Goal: Task Accomplishment & Management: Manage account settings

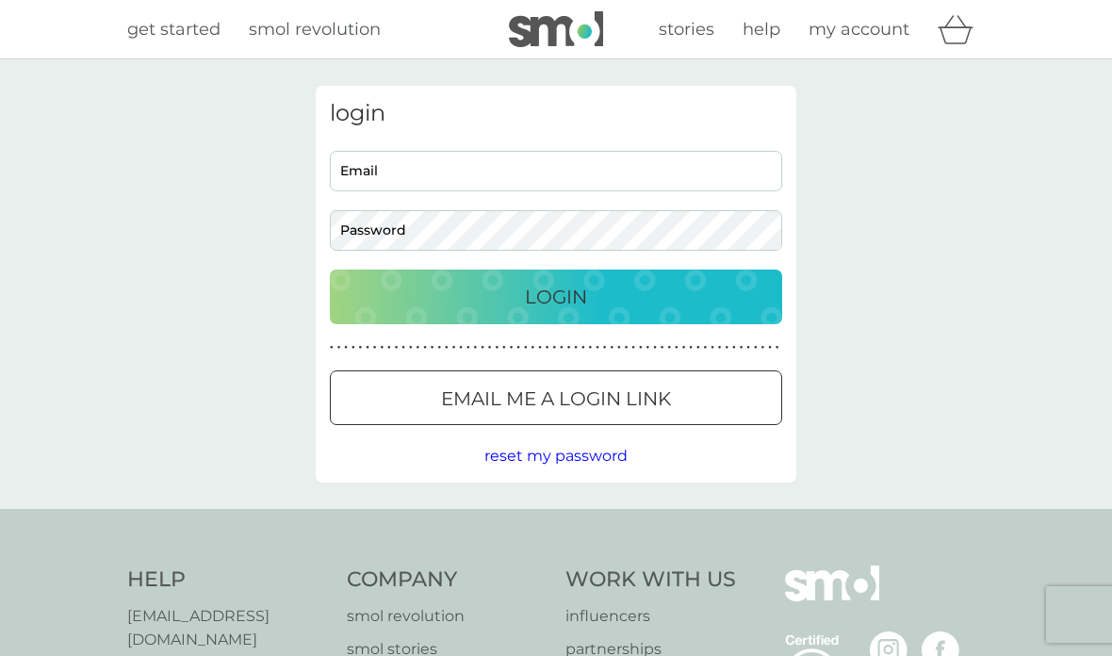
click at [479, 169] on input "Email" at bounding box center [556, 171] width 452 height 41
type input "[PERSON_NAME][EMAIL_ADDRESS][DOMAIN_NAME]"
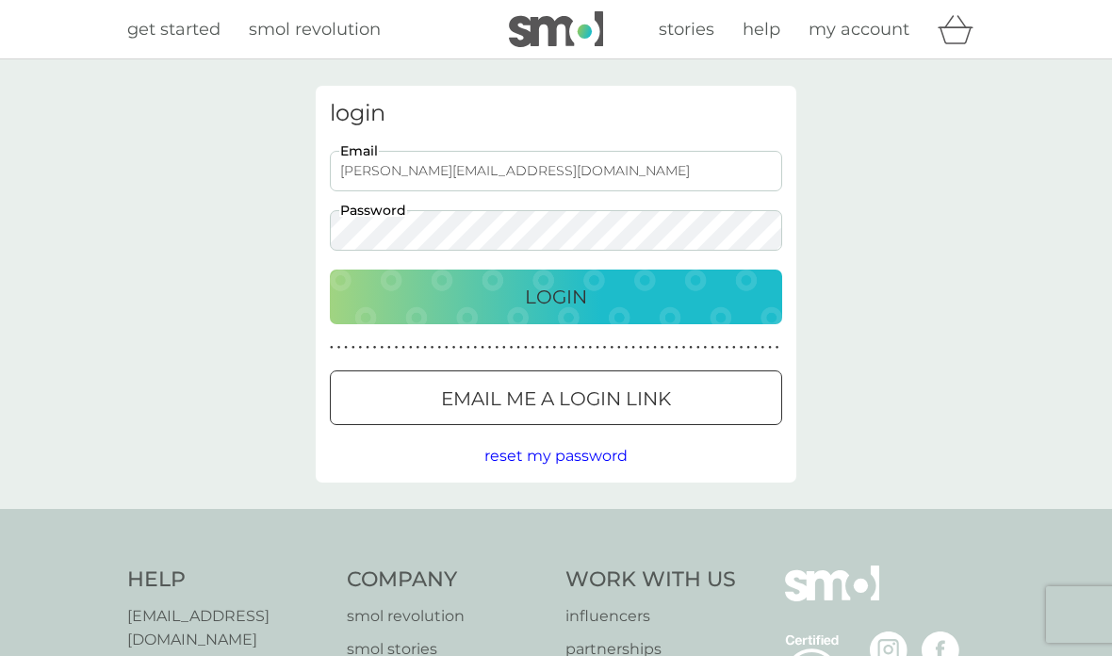
click at [420, 287] on div "Login" at bounding box center [556, 297] width 415 height 30
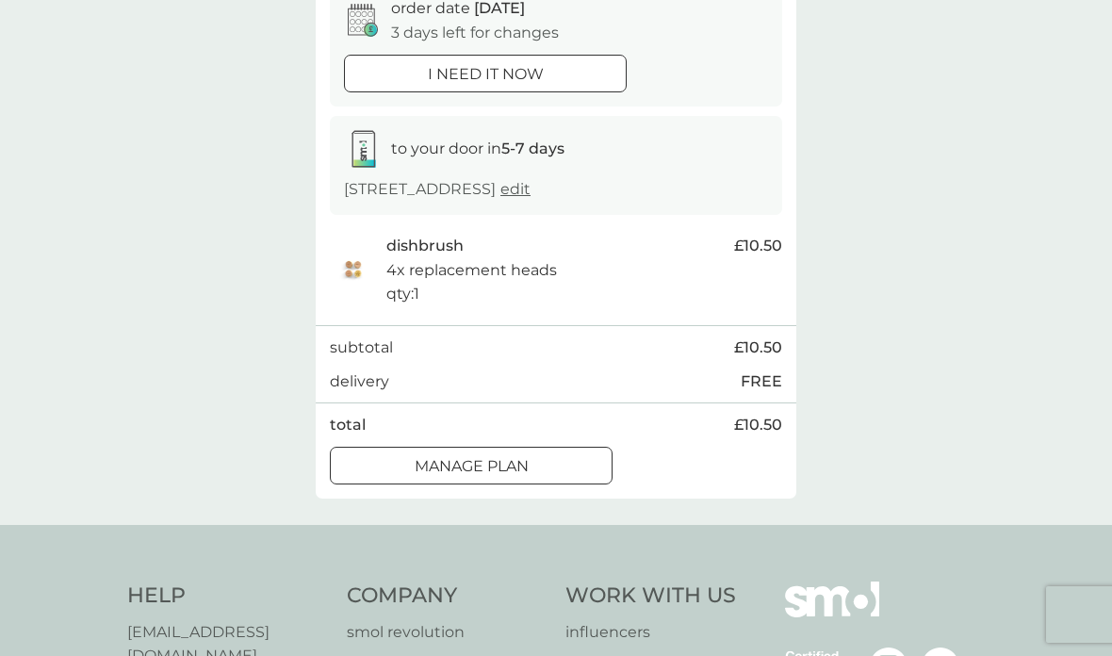
scroll to position [209, 0]
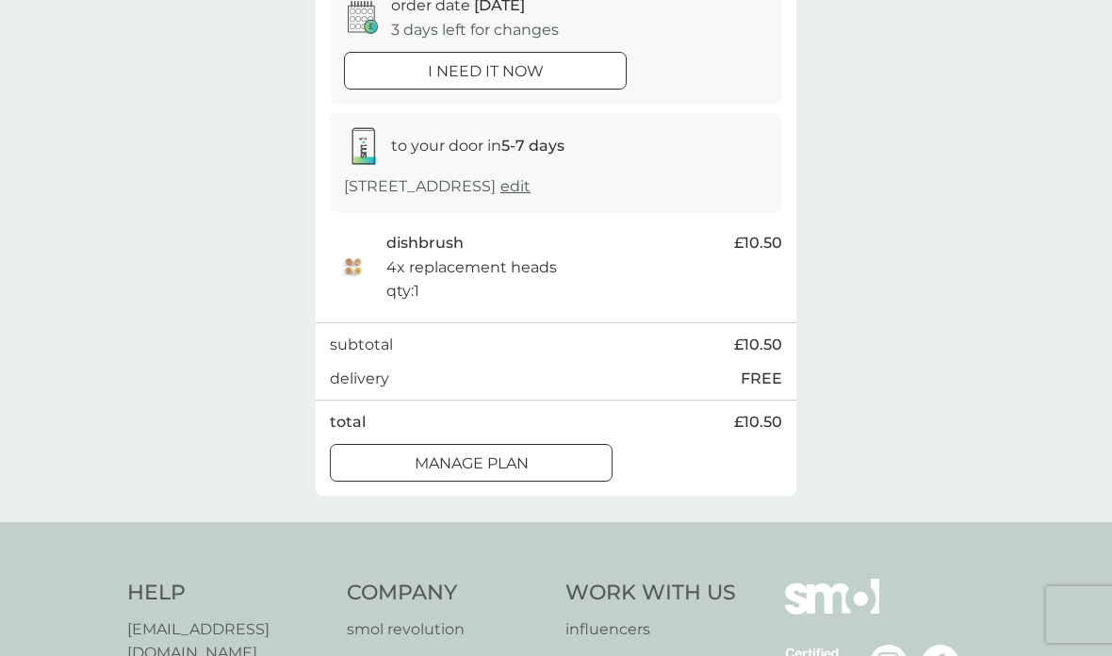
click at [493, 456] on div at bounding box center [471, 463] width 68 height 20
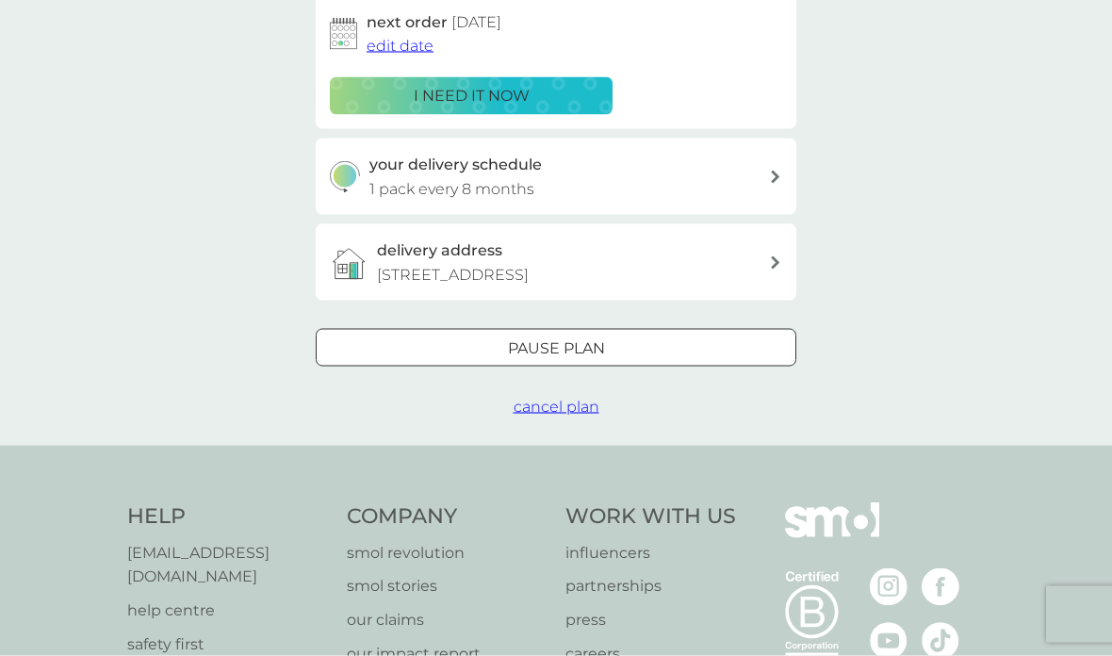
scroll to position [323, 0]
click at [551, 346] on div at bounding box center [556, 348] width 68 height 20
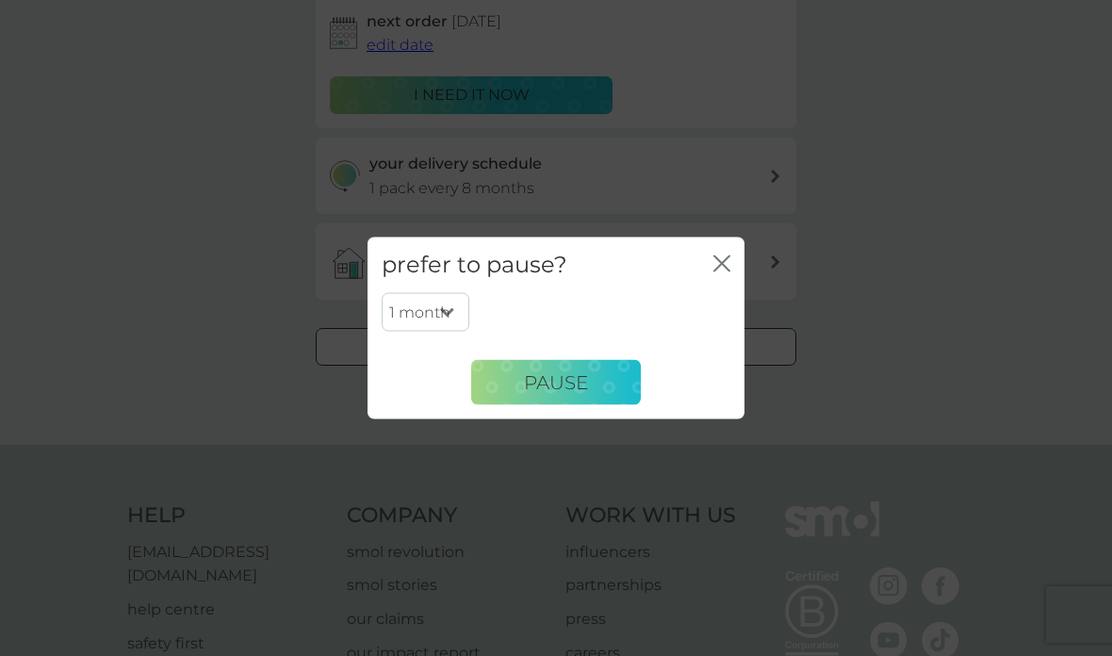
click at [450, 332] on select "1 month 2 months 3 months 4 months 5 months 6 months" at bounding box center [426, 312] width 88 height 40
select select "6"
click at [574, 393] on span "Pause" at bounding box center [556, 381] width 64 height 23
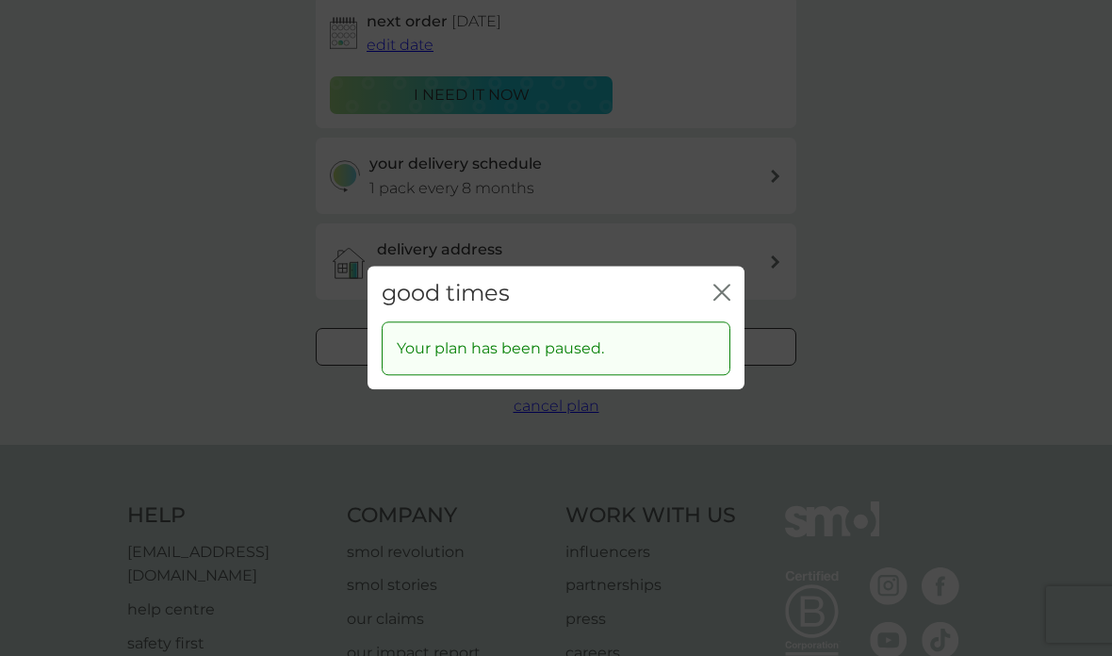
click at [724, 301] on icon "close" at bounding box center [721, 292] width 17 height 17
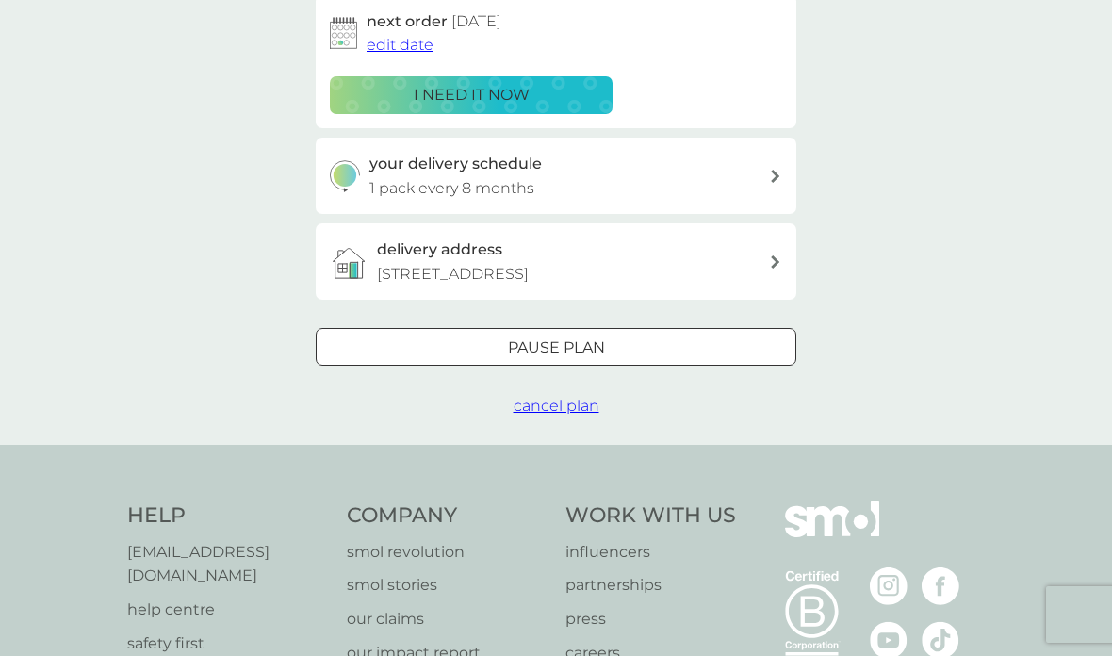
scroll to position [399, 0]
